Goal: Task Accomplishment & Management: Use online tool/utility

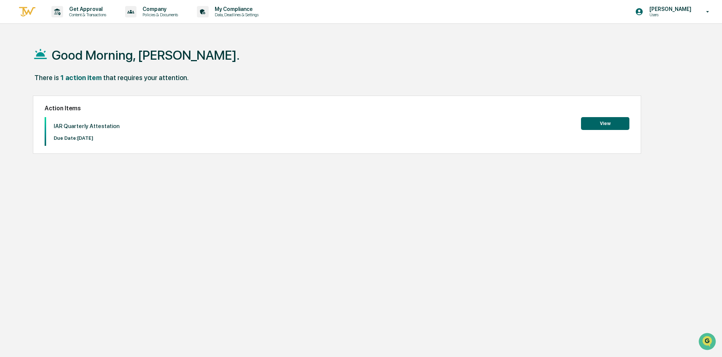
click at [613, 127] on button "View" at bounding box center [605, 123] width 48 height 13
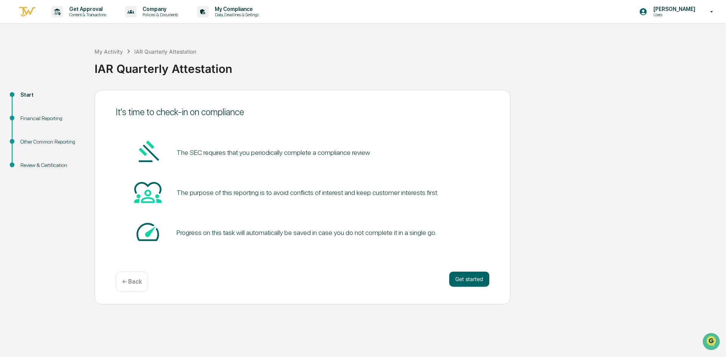
click at [458, 275] on button "Get started" at bounding box center [469, 279] width 40 height 15
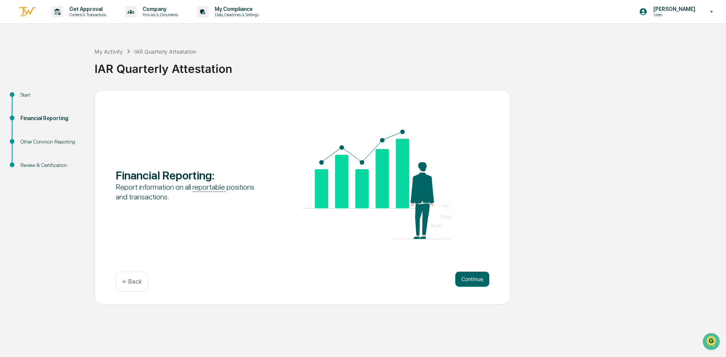
click at [458, 275] on button "Continue" at bounding box center [472, 279] width 34 height 15
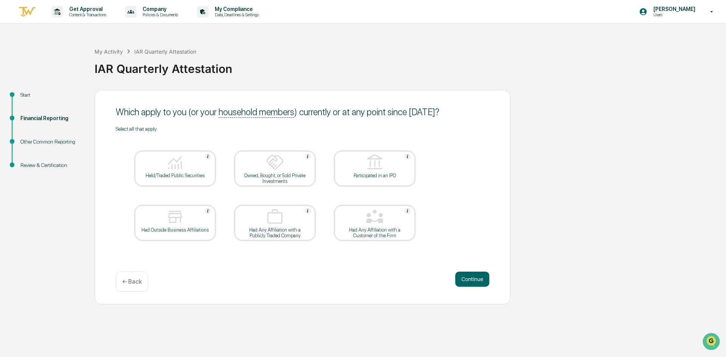
click at [187, 164] on div at bounding box center [175, 162] width 76 height 19
click at [481, 279] on button "Continue" at bounding box center [472, 279] width 34 height 15
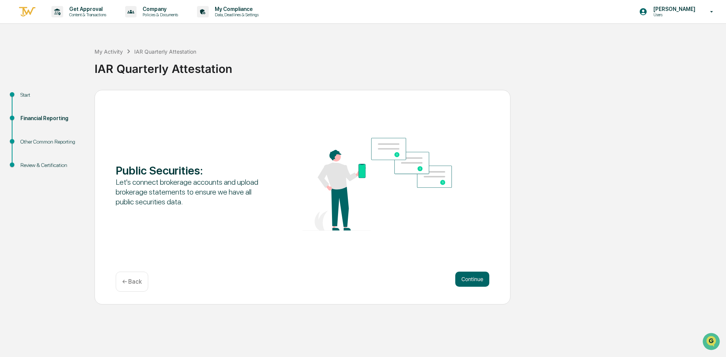
click at [481, 279] on button "Continue" at bounding box center [472, 279] width 34 height 15
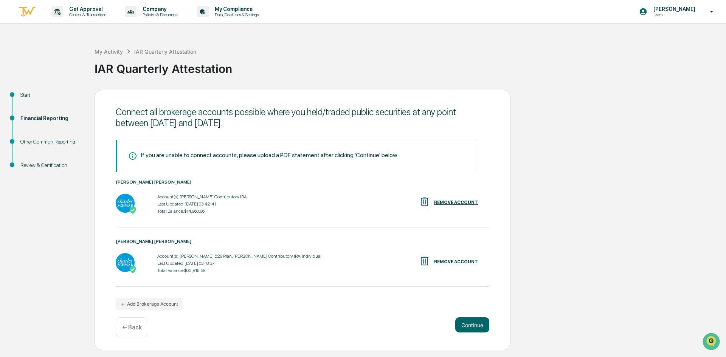
click at [479, 324] on button "Continue" at bounding box center [472, 324] width 34 height 15
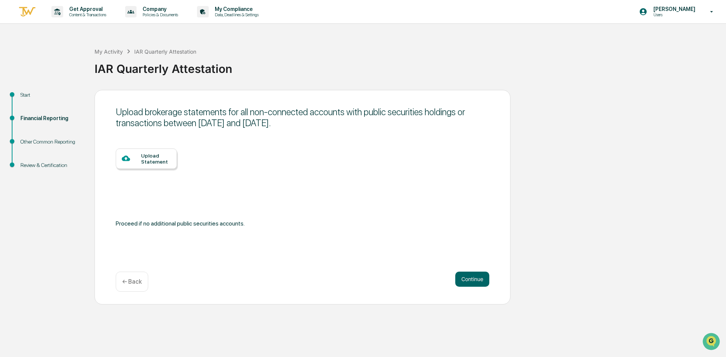
click at [474, 277] on button "Continue" at bounding box center [472, 279] width 34 height 15
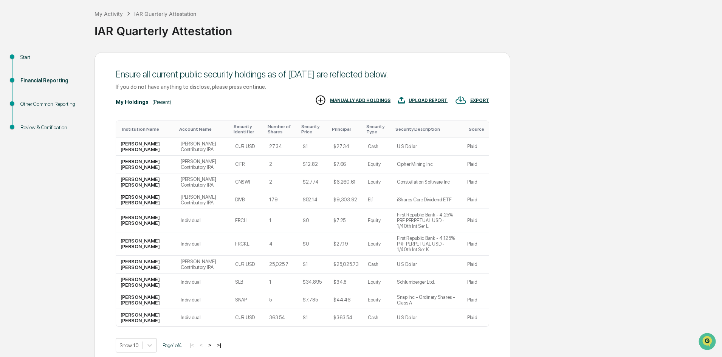
scroll to position [62, 0]
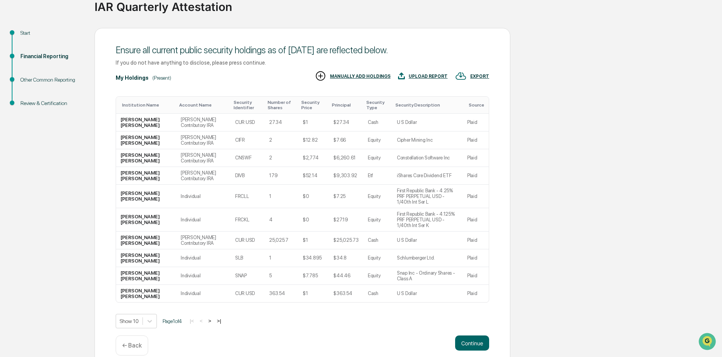
click at [151, 311] on body "Get Approval Content & Transactions Company Policies & Documents My Compliance …" at bounding box center [361, 153] width 722 height 430
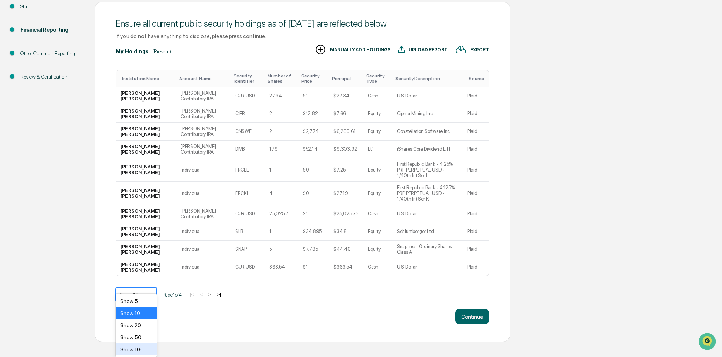
click at [143, 348] on div "Show 100" at bounding box center [136, 350] width 41 height 12
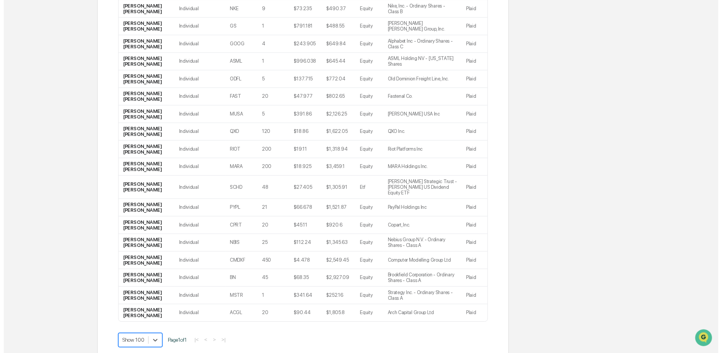
scroll to position [542, 0]
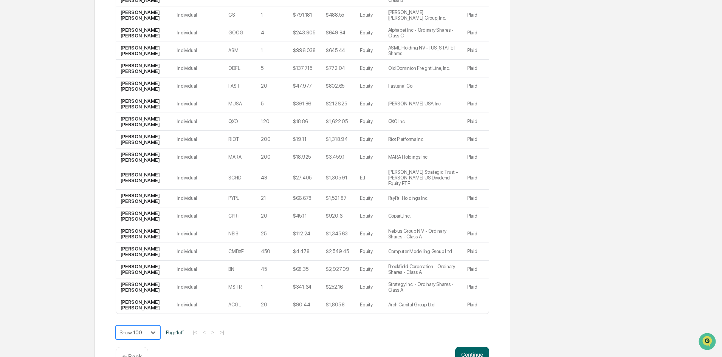
click at [477, 347] on button "Continue" at bounding box center [472, 354] width 34 height 15
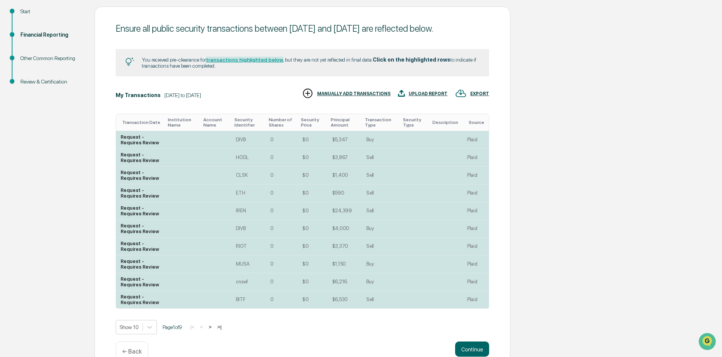
scroll to position [112, 0]
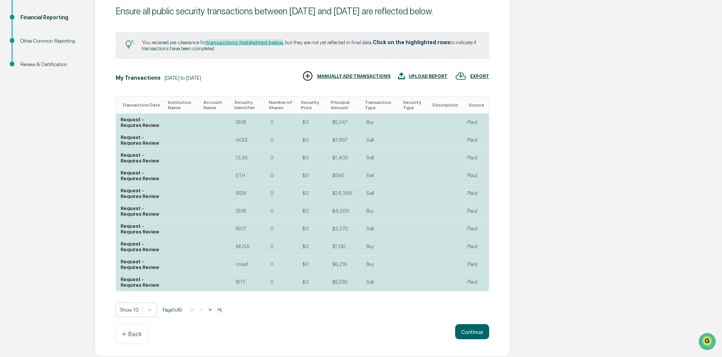
click at [150, 312] on body "Get Approval Content & Transactions Company Policies & Documents My Compliance …" at bounding box center [361, 128] width 722 height 458
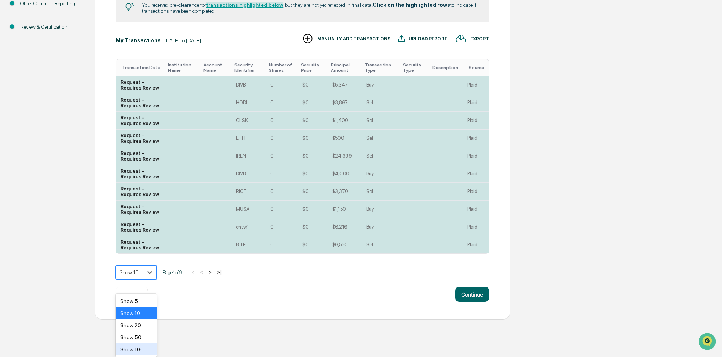
click at [142, 347] on div "Show 100" at bounding box center [136, 350] width 41 height 12
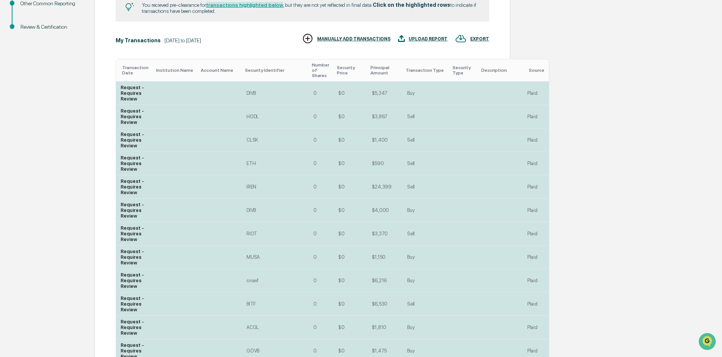
scroll to position [101, 0]
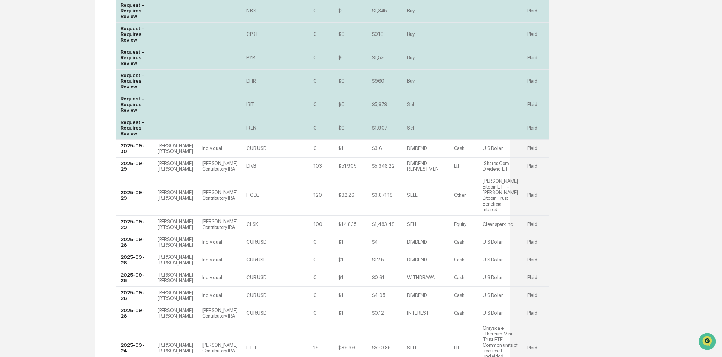
scroll to position [743, 0]
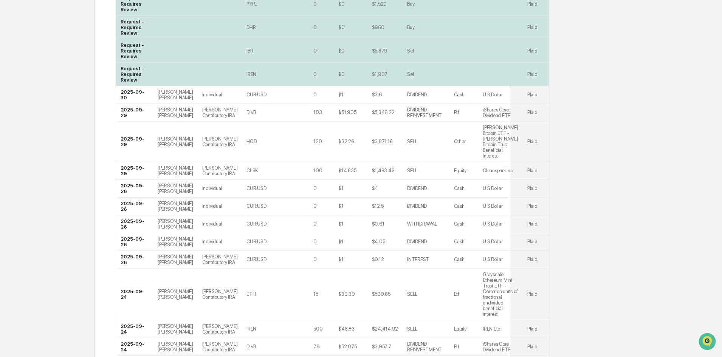
click at [313, 173] on div "100" at bounding box center [317, 171] width 9 height 6
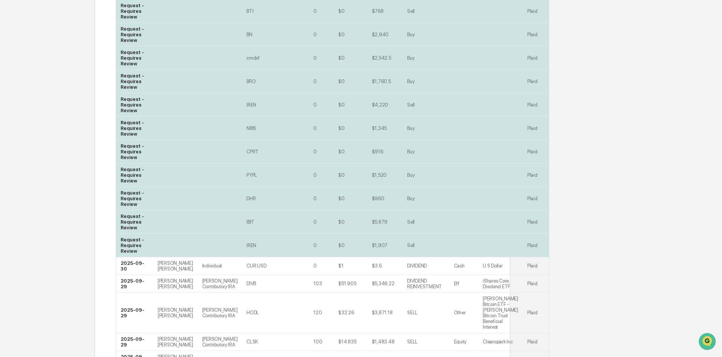
scroll to position [718, 0]
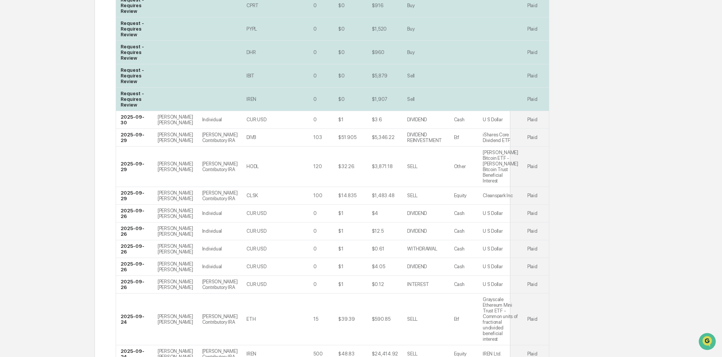
click at [309, 147] on td "103" at bounding box center [321, 138] width 25 height 18
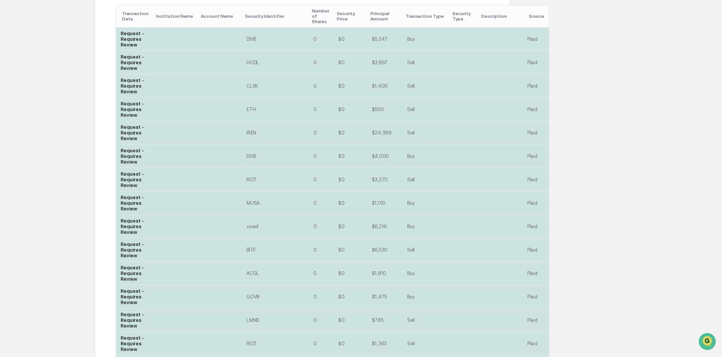
scroll to position [174, 0]
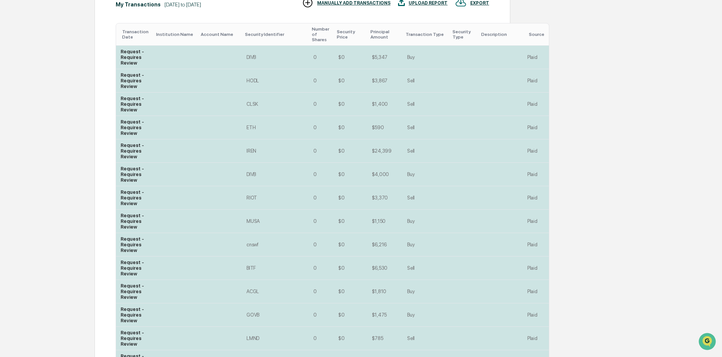
click at [246, 154] on div "IREN" at bounding box center [275, 151] width 58 height 6
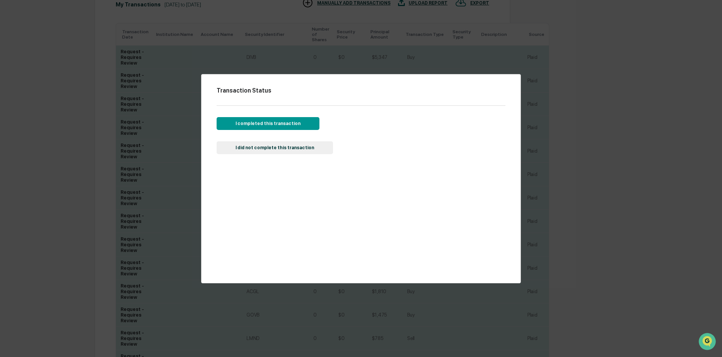
click at [266, 127] on button "I completed this transaction" at bounding box center [268, 123] width 103 height 13
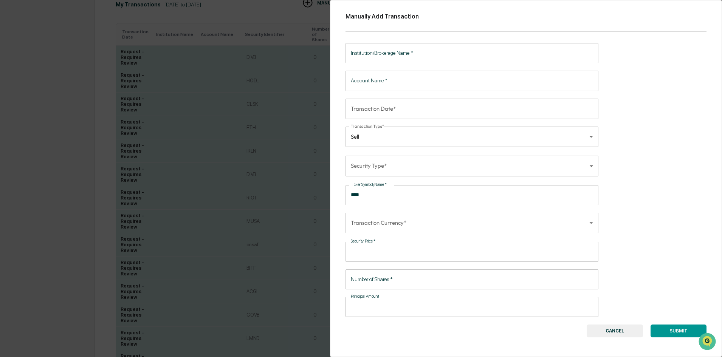
click at [621, 330] on button "CANCEL" at bounding box center [615, 331] width 56 height 13
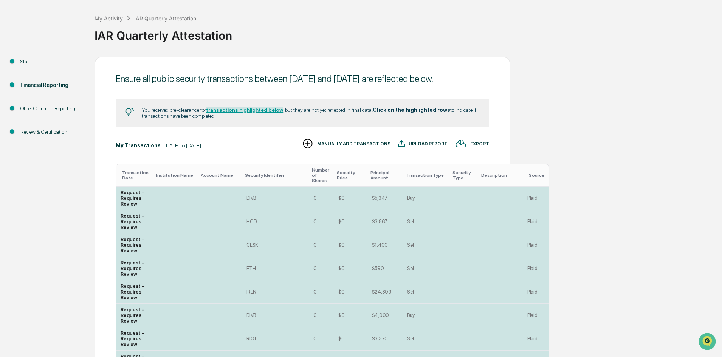
scroll to position [76, 0]
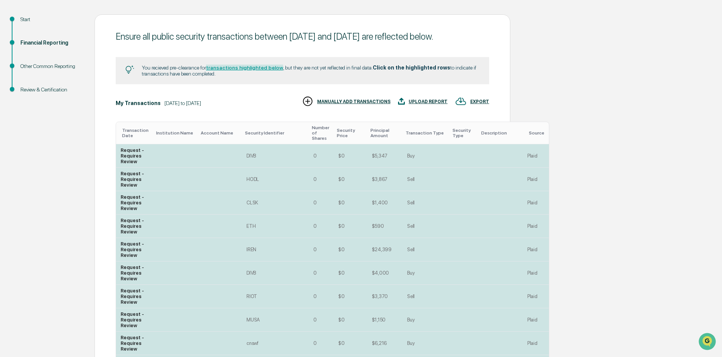
click at [271, 255] on td "IREN" at bounding box center [275, 249] width 67 height 23
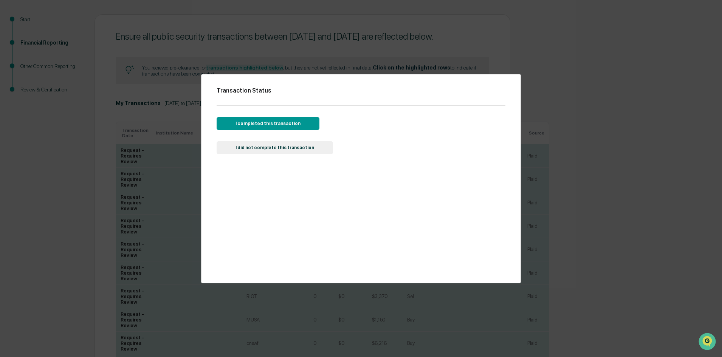
click at [282, 127] on button "I completed this transaction" at bounding box center [268, 123] width 103 height 13
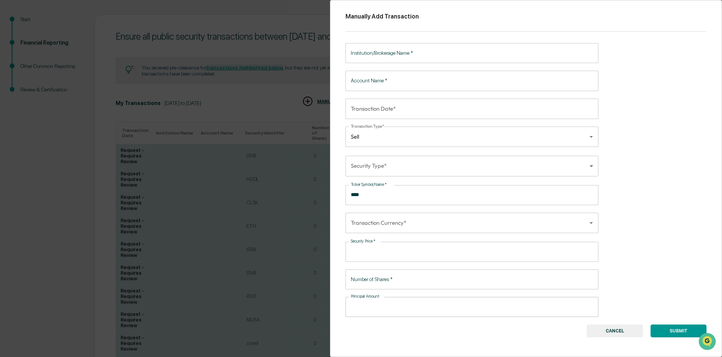
click at [402, 56] on input "Institution/Brokerage Name   *" at bounding box center [471, 53] width 253 height 20
click at [650, 134] on div "Manually Add Transaction Institution/Brokerage Name   * Institution/Brokerage N…" at bounding box center [526, 178] width 392 height 357
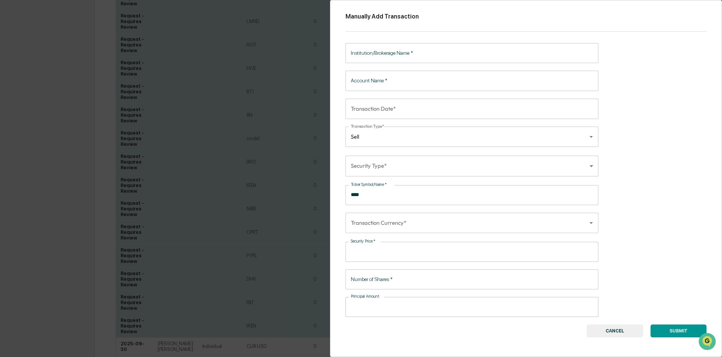
scroll to position [680, 0]
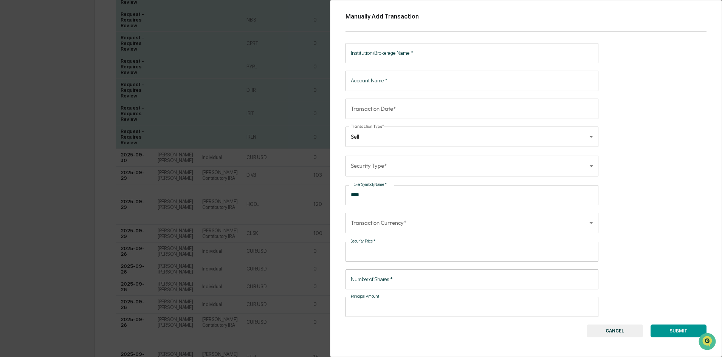
click at [625, 274] on div "Manually Add Transaction Institution/Brokerage Name   * Institution/Brokerage N…" at bounding box center [526, 178] width 392 height 357
click at [626, 331] on button "CANCEL" at bounding box center [615, 331] width 56 height 13
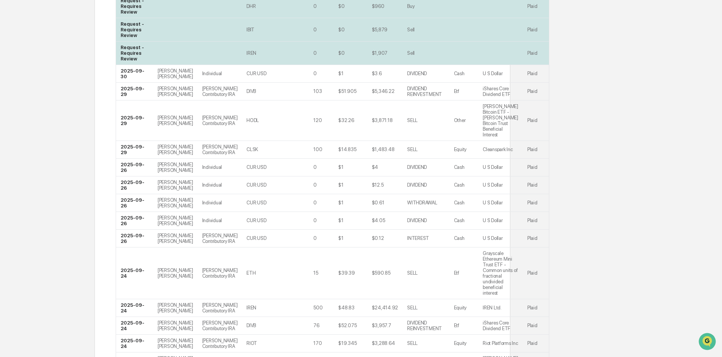
scroll to position [907, 0]
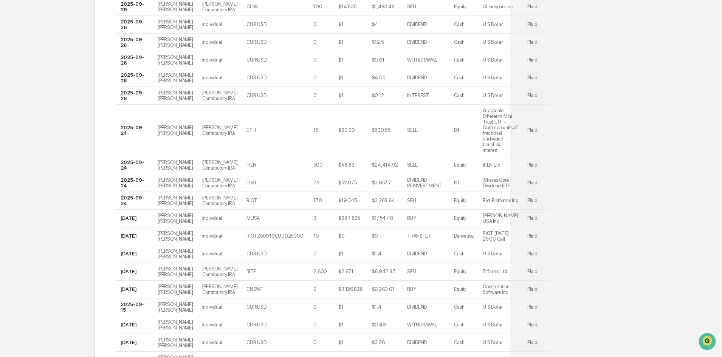
click at [334, 174] on td "$48.83" at bounding box center [350, 165] width 33 height 18
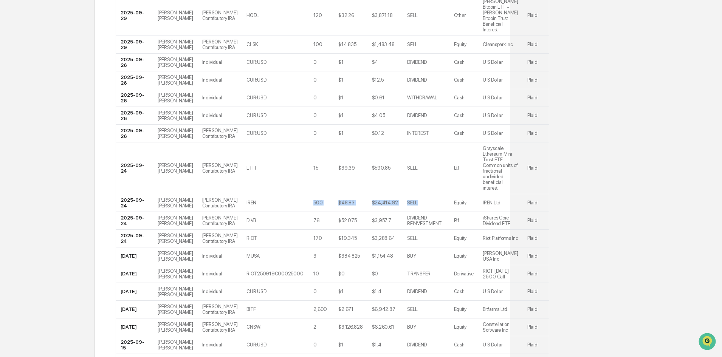
drag, startPoint x: 276, startPoint y: 246, endPoint x: 384, endPoint y: 247, distance: 108.1
click at [384, 212] on tr "[DATE] [PERSON_NAME] Contributory IRA IREN 500 $48.83 $24,414.92 SELL Equity IR…" at bounding box center [332, 203] width 433 height 18
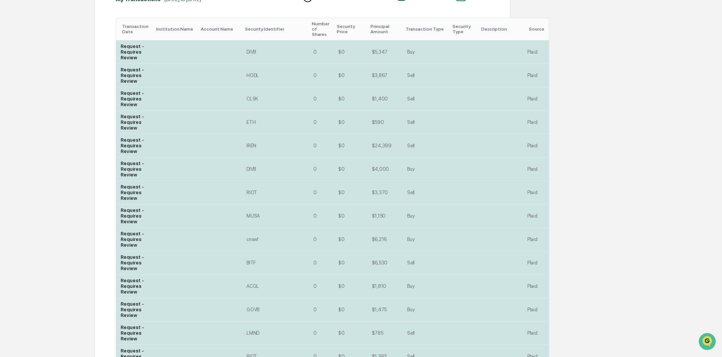
scroll to position [136, 0]
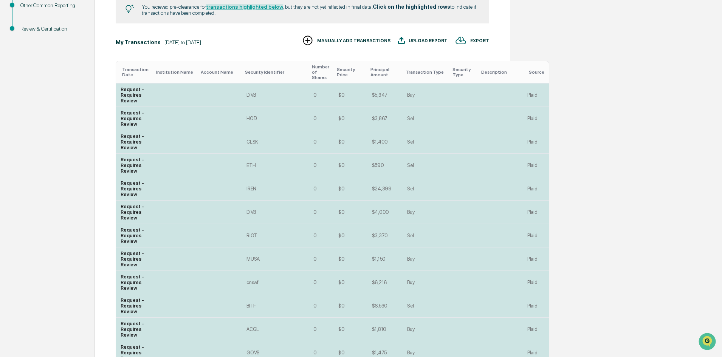
click at [309, 107] on td "0" at bounding box center [321, 95] width 25 height 23
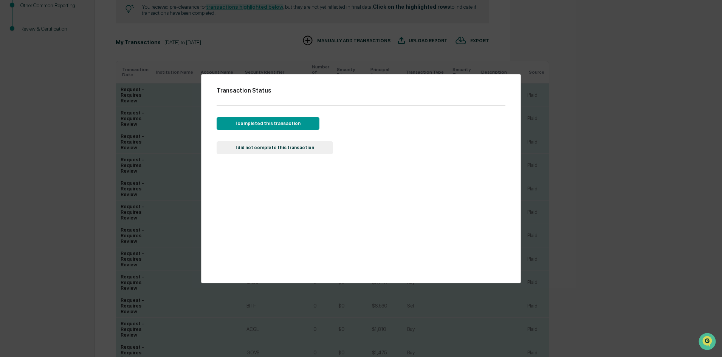
click at [87, 88] on div "Transaction Status I completed this transaction I did not complete this transac…" at bounding box center [361, 178] width 722 height 357
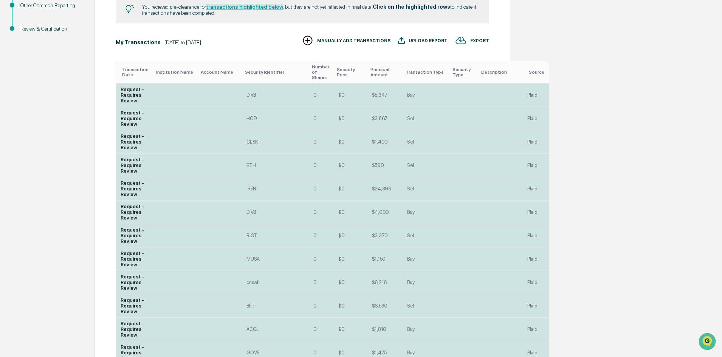
click at [252, 98] on div "DIVB" at bounding box center [275, 95] width 58 height 6
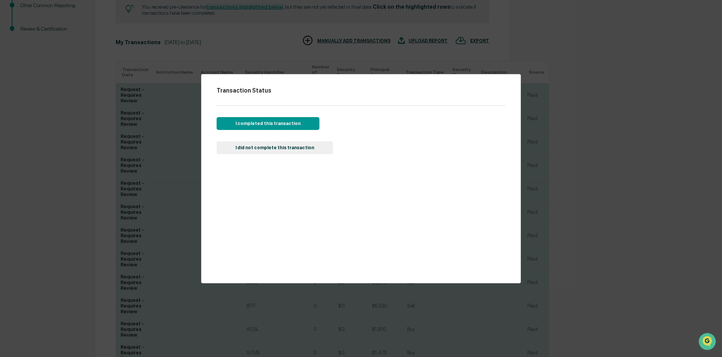
click at [285, 121] on button "I completed this transaction" at bounding box center [268, 123] width 103 height 13
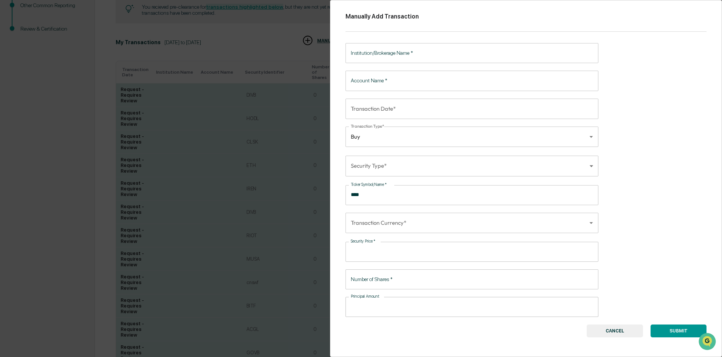
click at [100, 76] on div "Manually Add Transaction Institution/Brokerage Name   * Institution/Brokerage N…" at bounding box center [361, 178] width 722 height 357
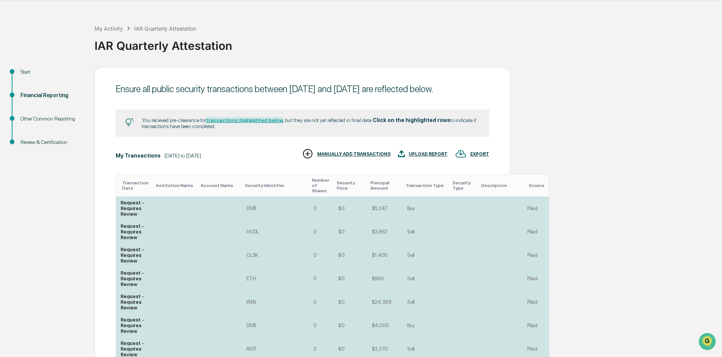
scroll to position [0, 0]
